Goal: Navigation & Orientation: Understand site structure

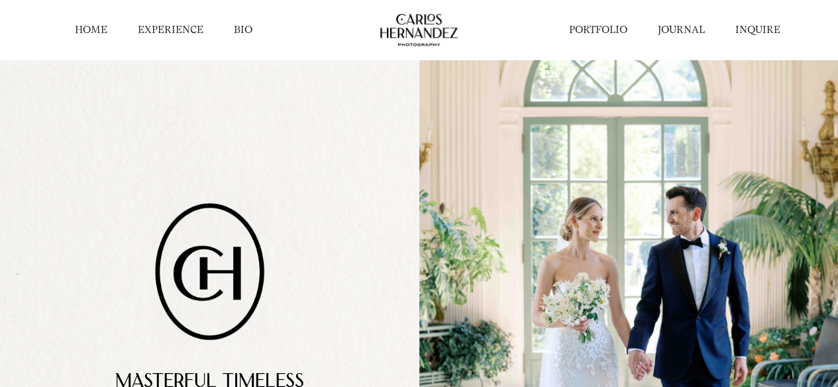
click at [193, 32] on link "EXPERIENCE" at bounding box center [171, 30] width 66 height 14
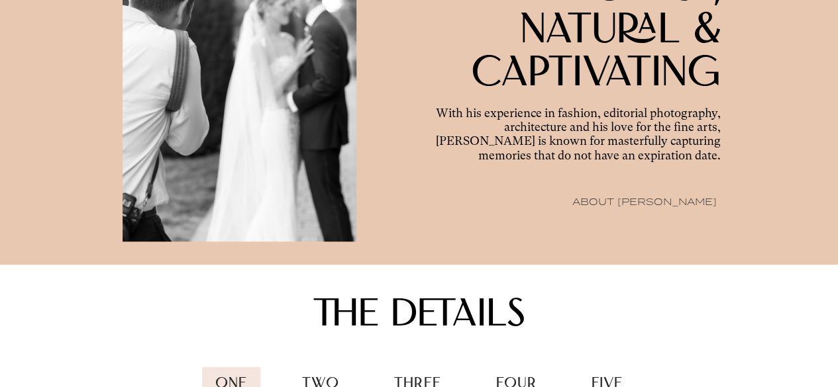
scroll to position [1166, 0]
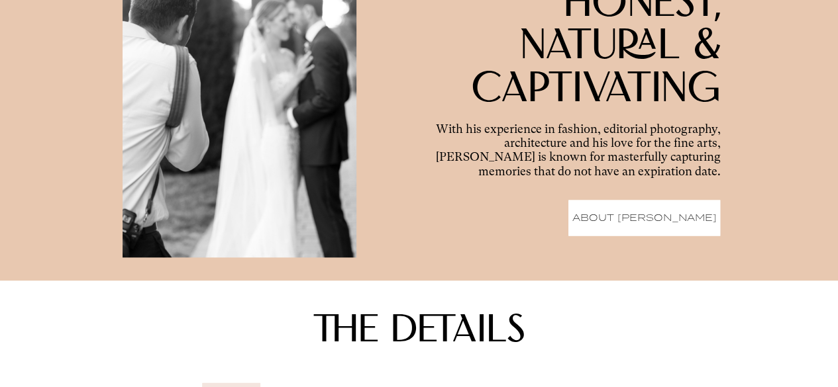
click at [644, 226] on p "ABOUT [PERSON_NAME]" at bounding box center [644, 218] width 144 height 17
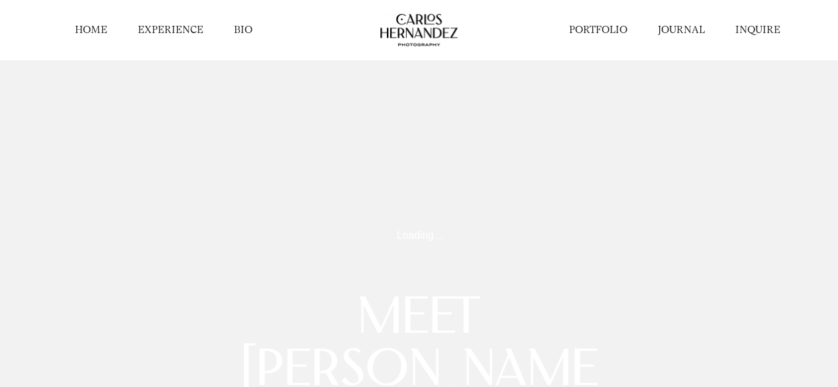
click at [603, 29] on link "PORTFOLIO" at bounding box center [598, 30] width 58 height 14
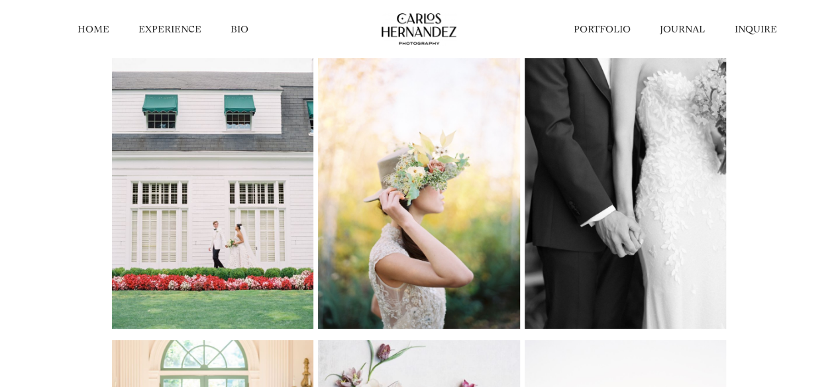
click at [175, 31] on link "EXPERIENCE" at bounding box center [169, 29] width 63 height 13
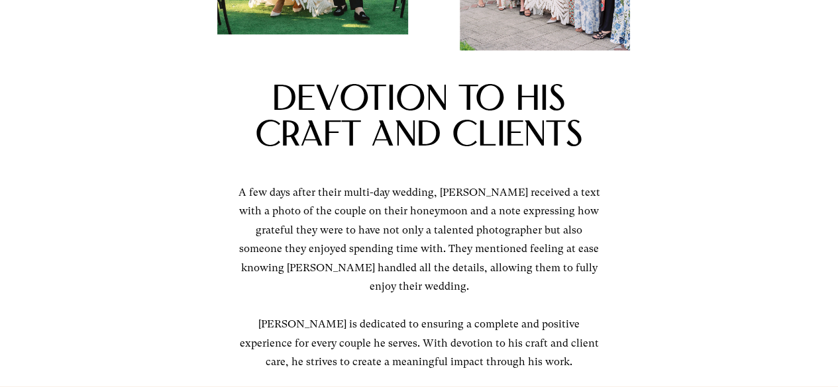
scroll to position [907, 0]
